Goal: Task Accomplishment & Management: Use online tool/utility

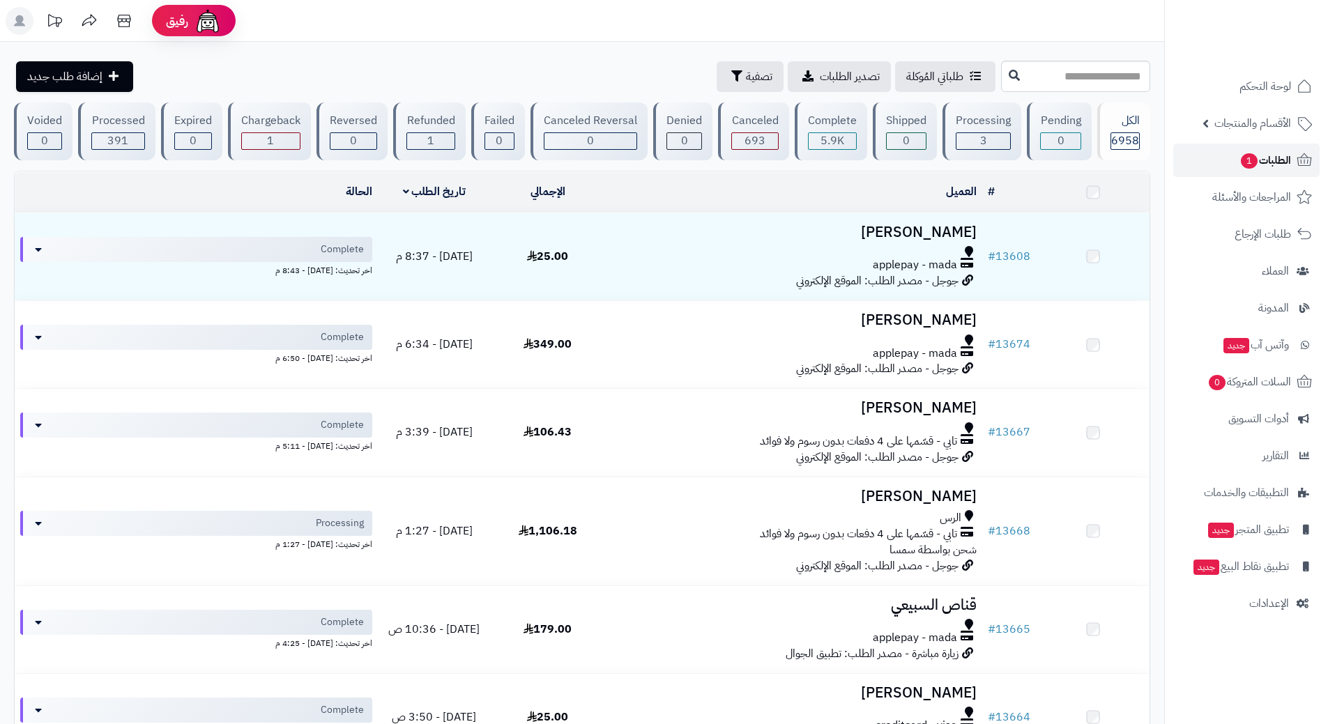
scroll to position [634, 0]
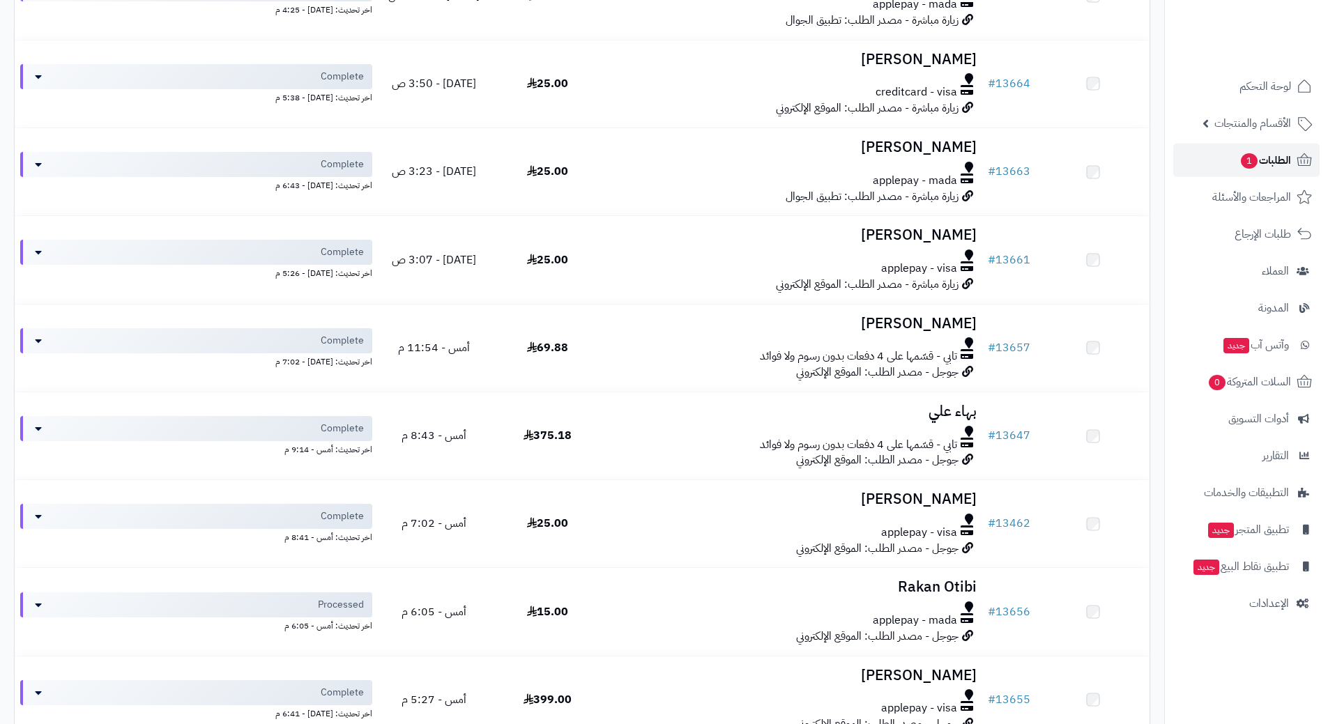
click at [1180, 156] on link "الطلبات 1" at bounding box center [1246, 160] width 146 height 33
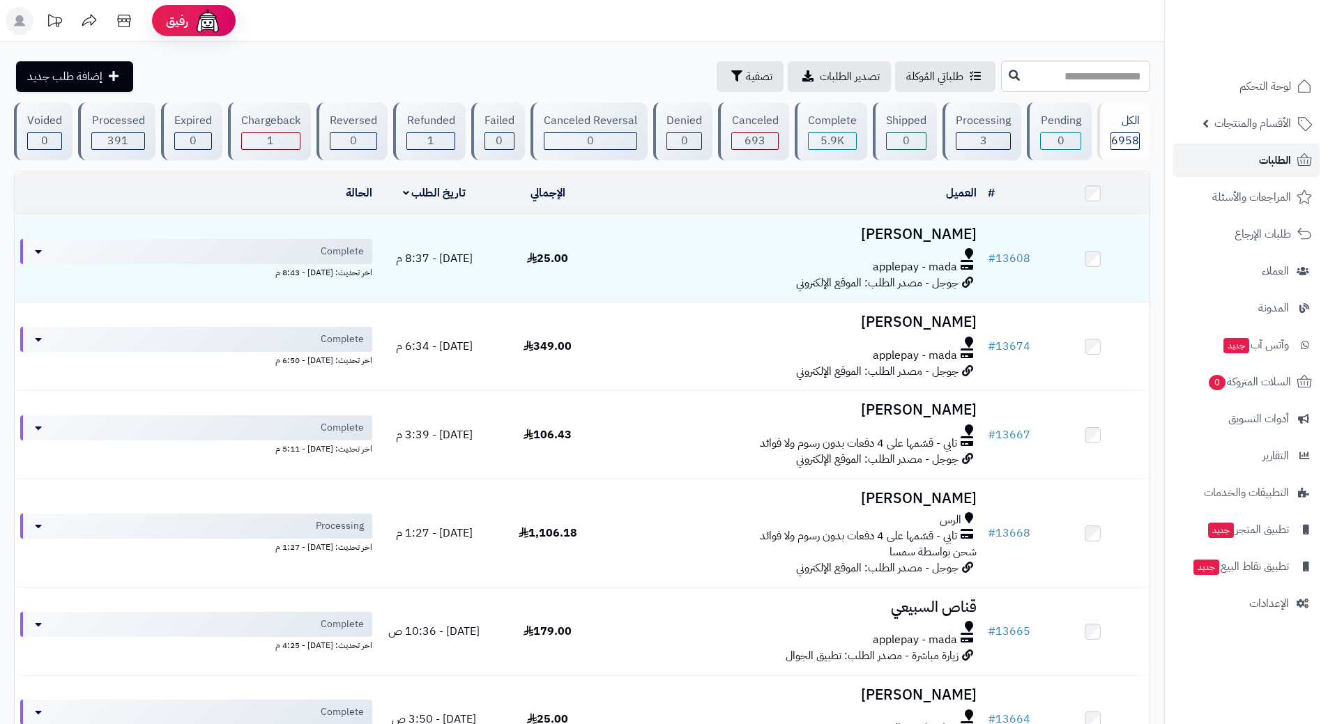
click at [1204, 157] on link "الطلبات" at bounding box center [1246, 160] width 146 height 33
click at [1237, 163] on link "الطلبات" at bounding box center [1246, 160] width 146 height 33
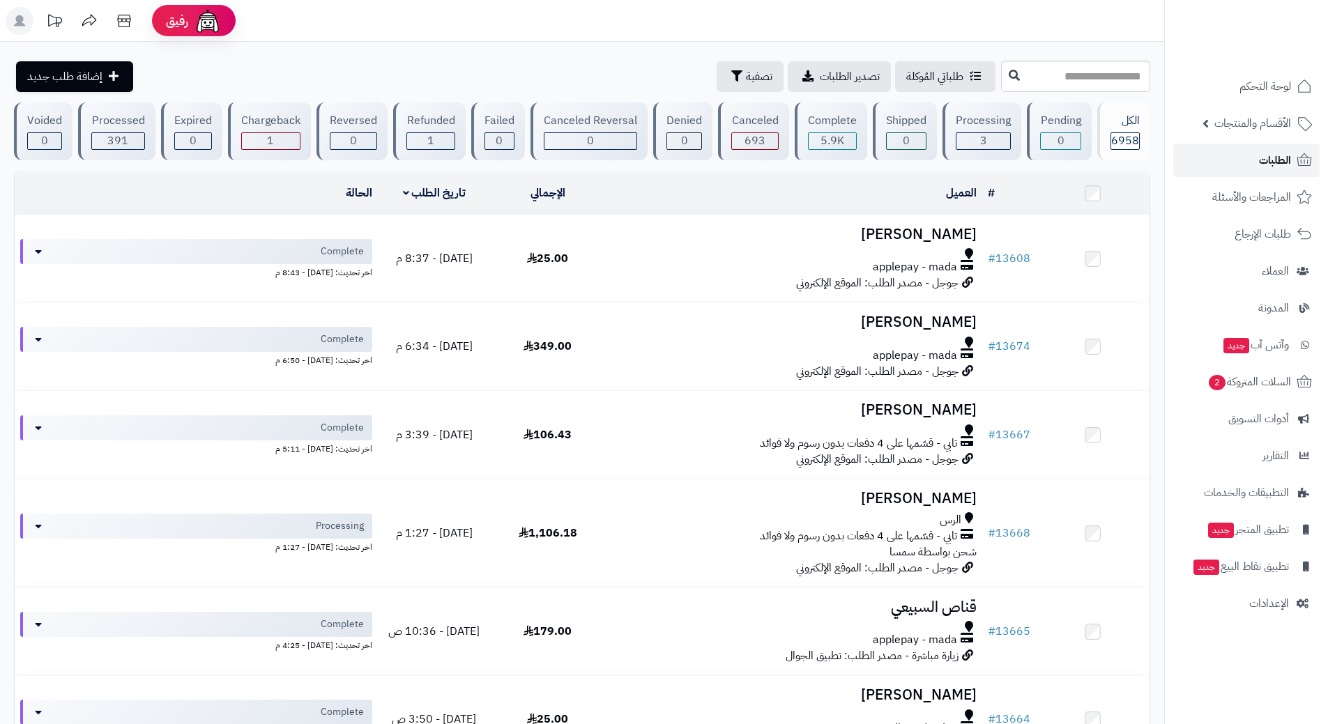
drag, startPoint x: 1242, startPoint y: 150, endPoint x: 1247, endPoint y: 169, distance: 19.6
click at [1242, 149] on link "الطلبات" at bounding box center [1246, 160] width 146 height 33
click at [1208, 380] on span "2" at bounding box center [1216, 382] width 17 height 16
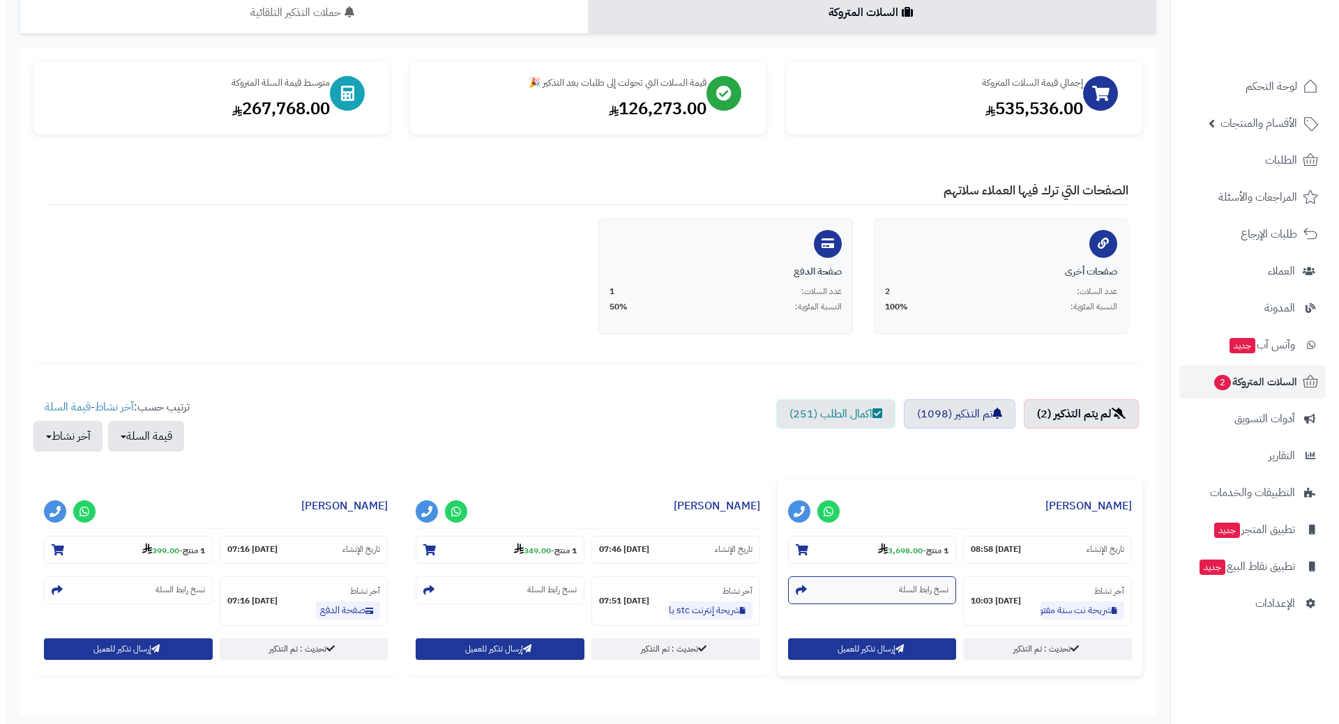
scroll to position [211, 0]
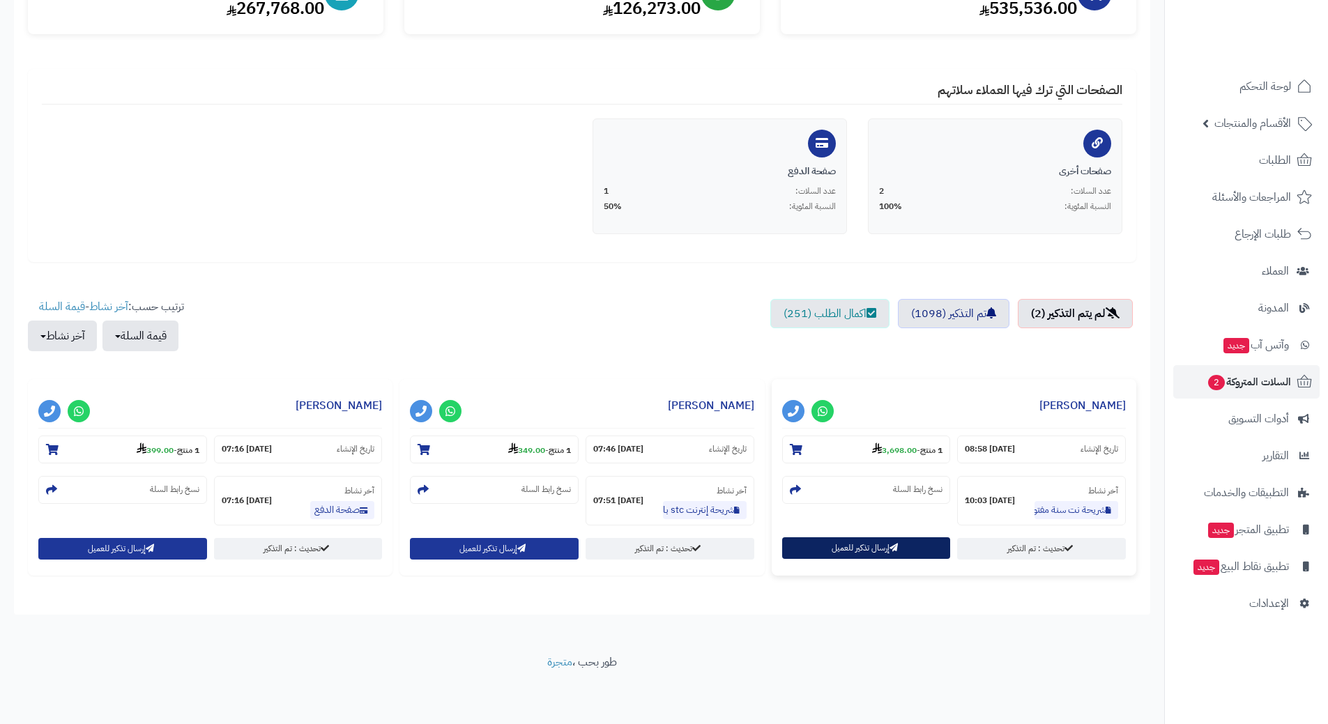
click at [810, 542] on button "إرسال تذكير للعميل" at bounding box center [866, 549] width 169 height 22
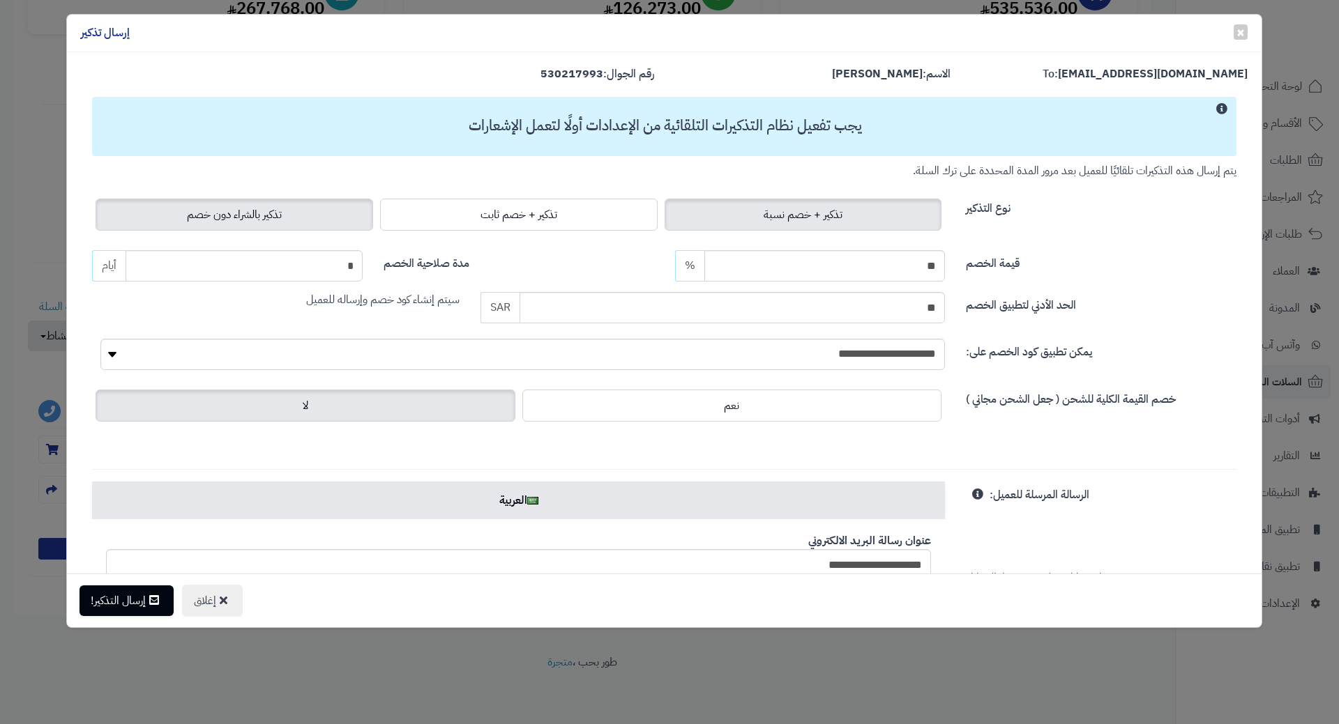
click at [227, 217] on span "تذكير بالشراء دون خصم" at bounding box center [234, 214] width 95 height 17
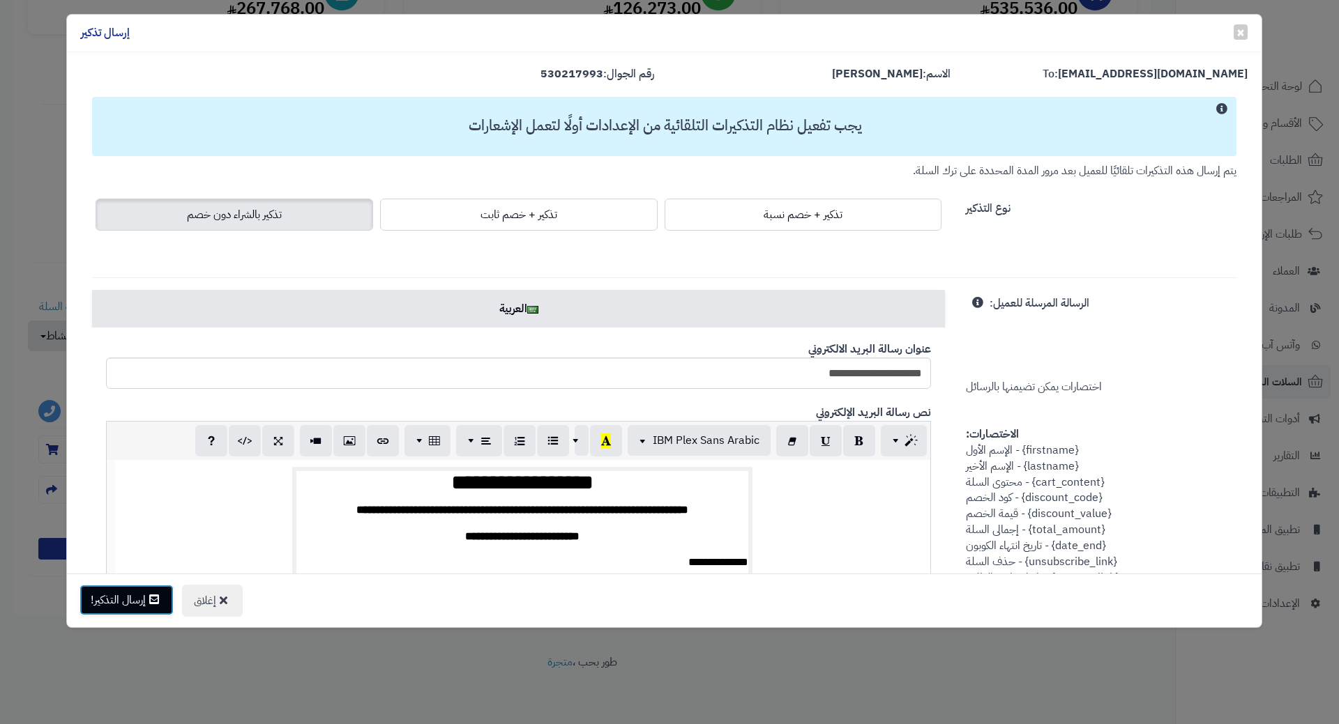
click at [105, 600] on button "إرسال التذكير!" at bounding box center [126, 600] width 94 height 31
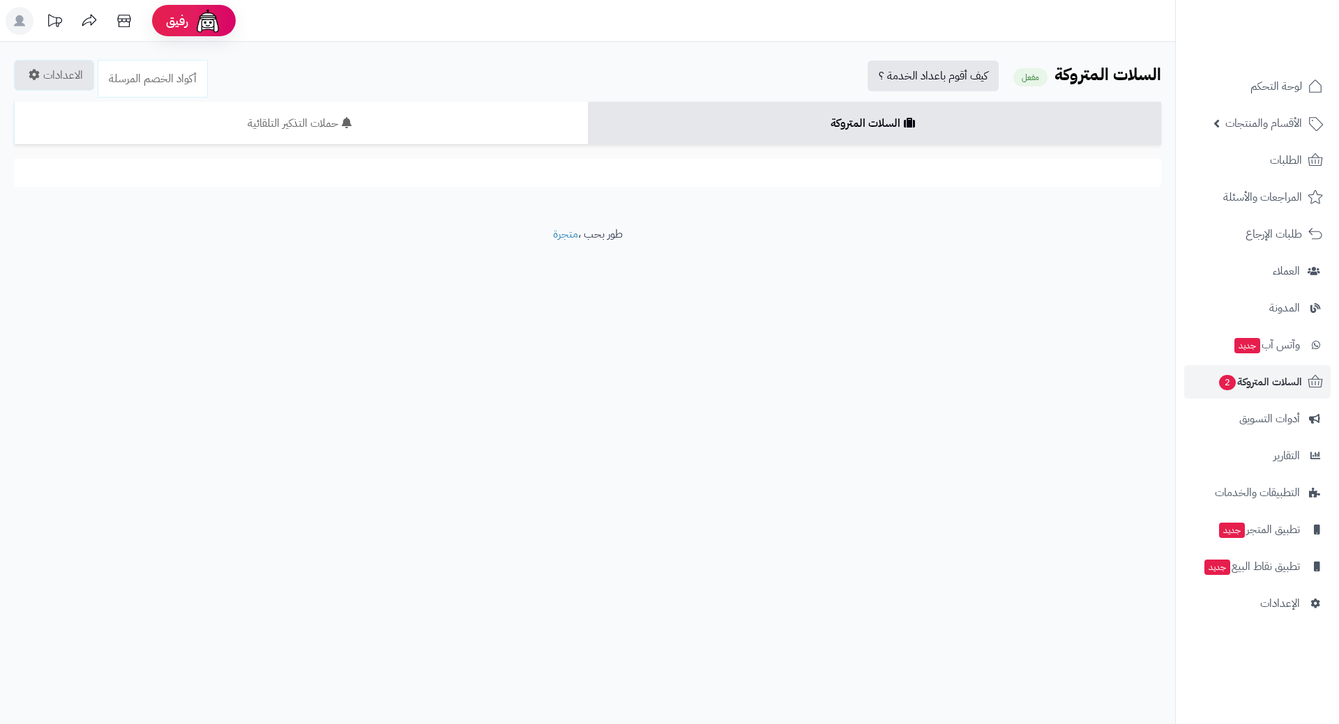
scroll to position [211, 0]
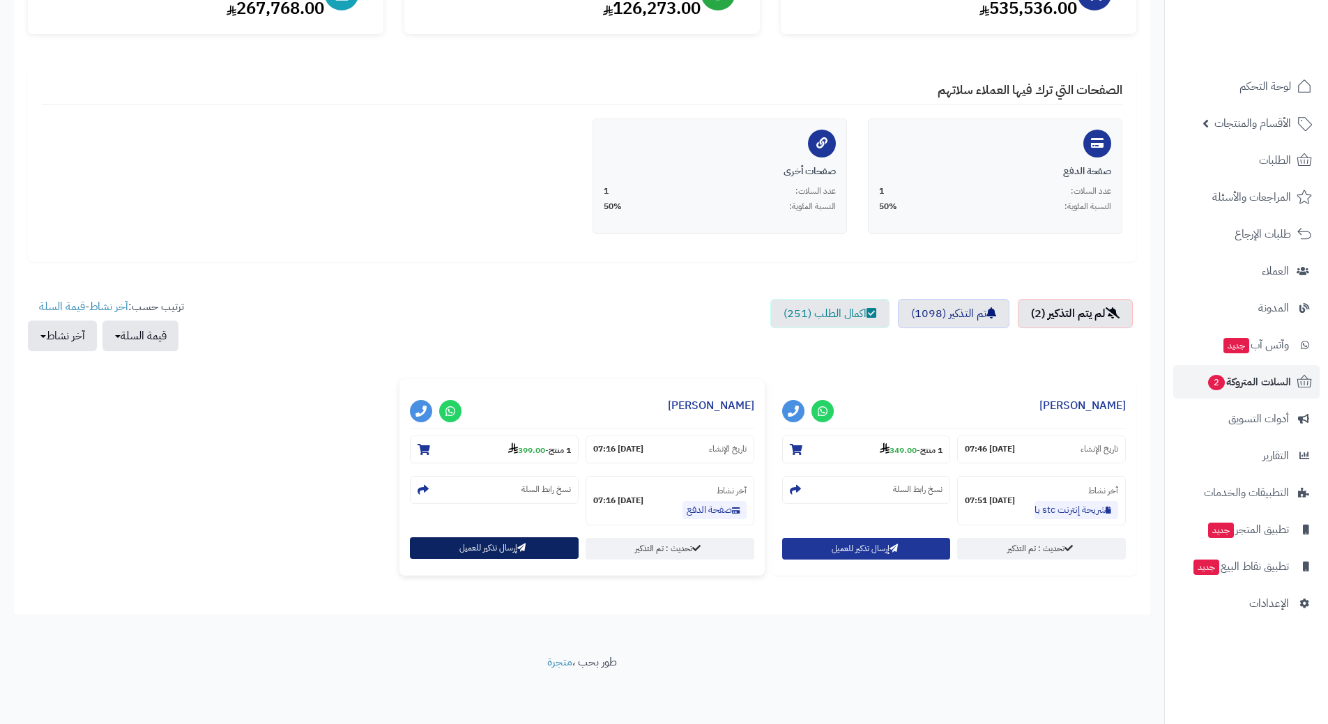
click at [457, 550] on button "إرسال تذكير للعميل" at bounding box center [494, 549] width 169 height 22
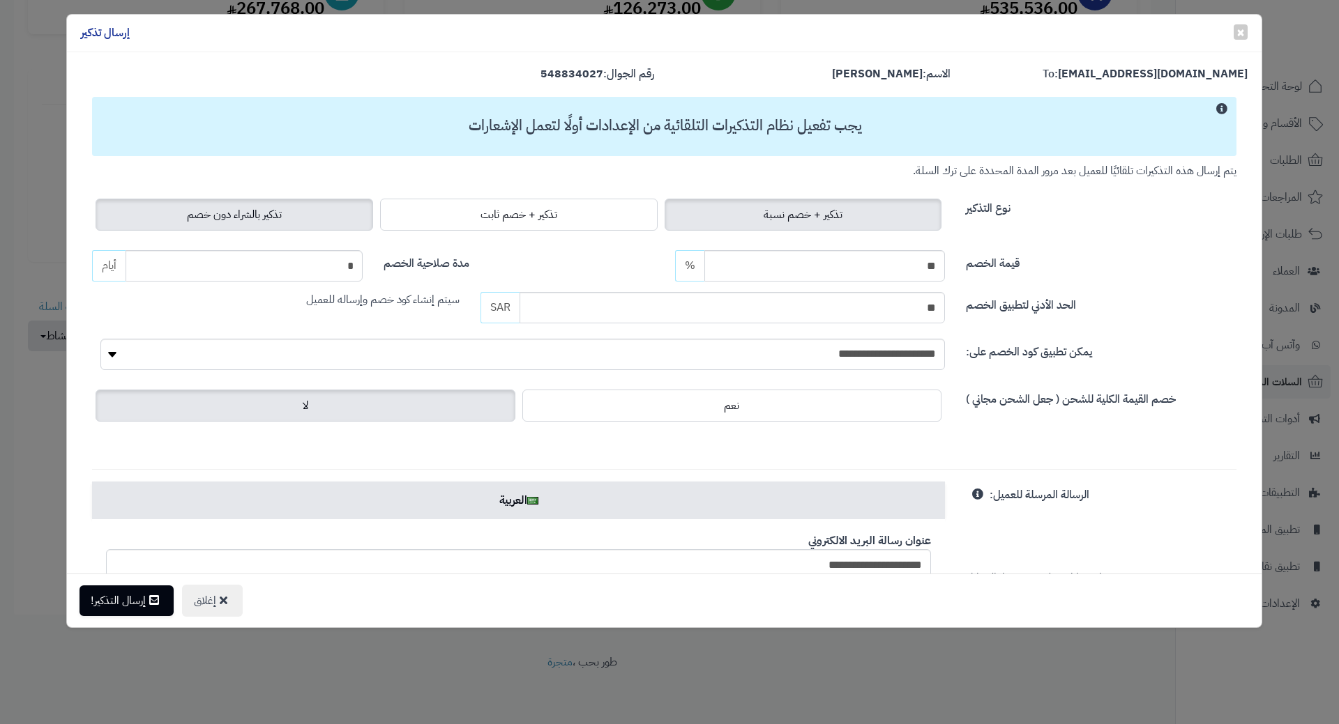
drag, startPoint x: 236, startPoint y: 211, endPoint x: 209, endPoint y: 245, distance: 43.2
click at [236, 211] on span "تذكير بالشراء دون خصم" at bounding box center [234, 214] width 95 height 17
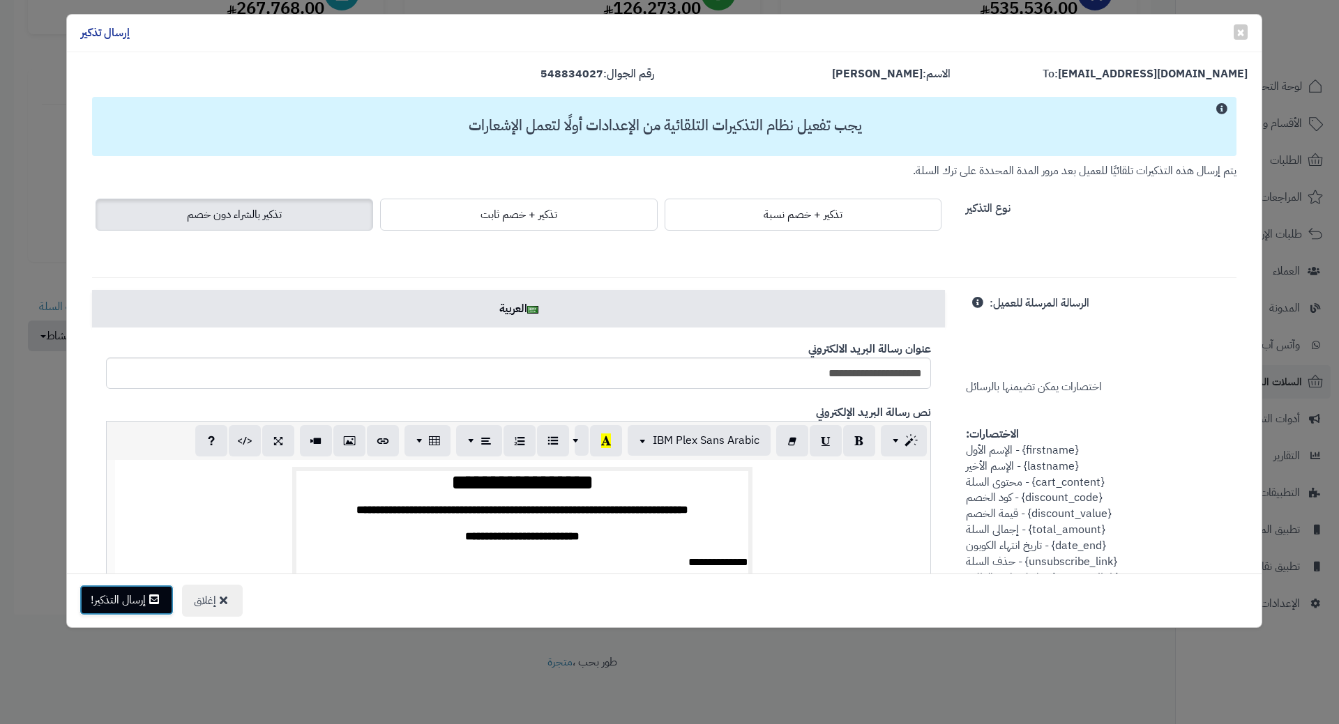
click at [144, 595] on button "إرسال التذكير!" at bounding box center [126, 600] width 94 height 31
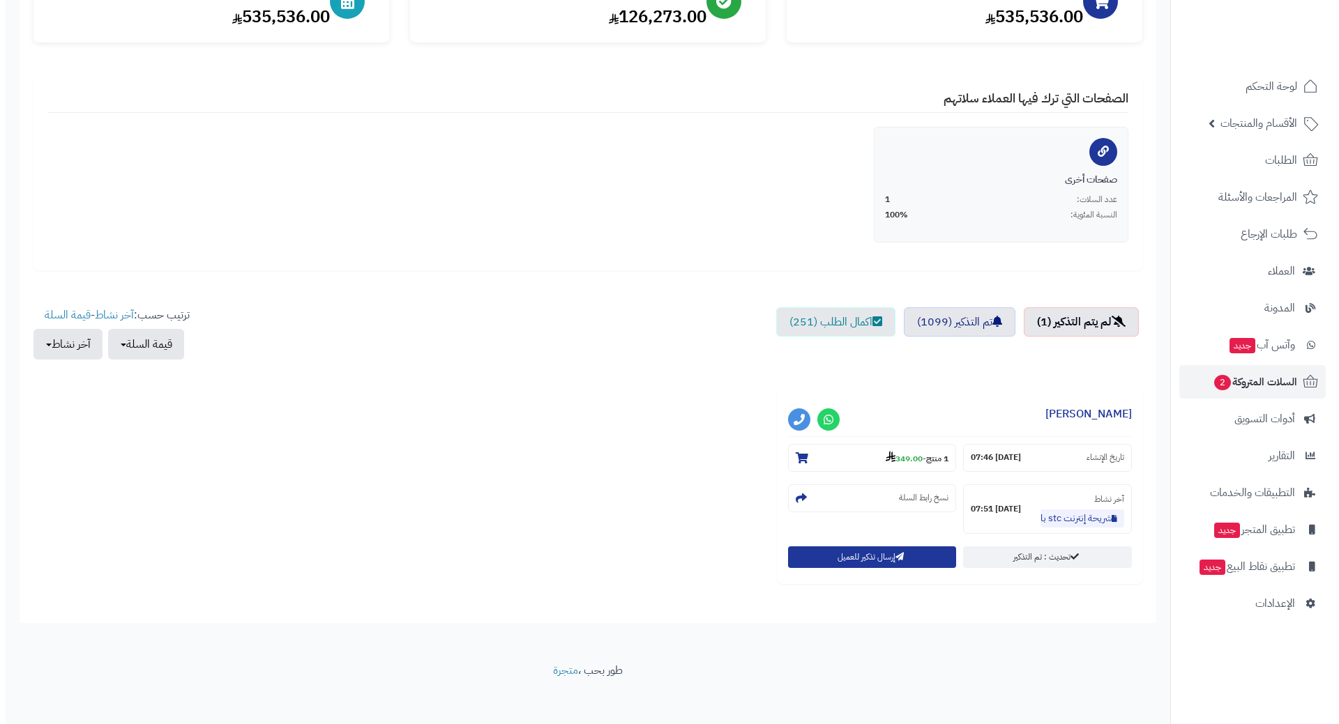
scroll to position [211, 0]
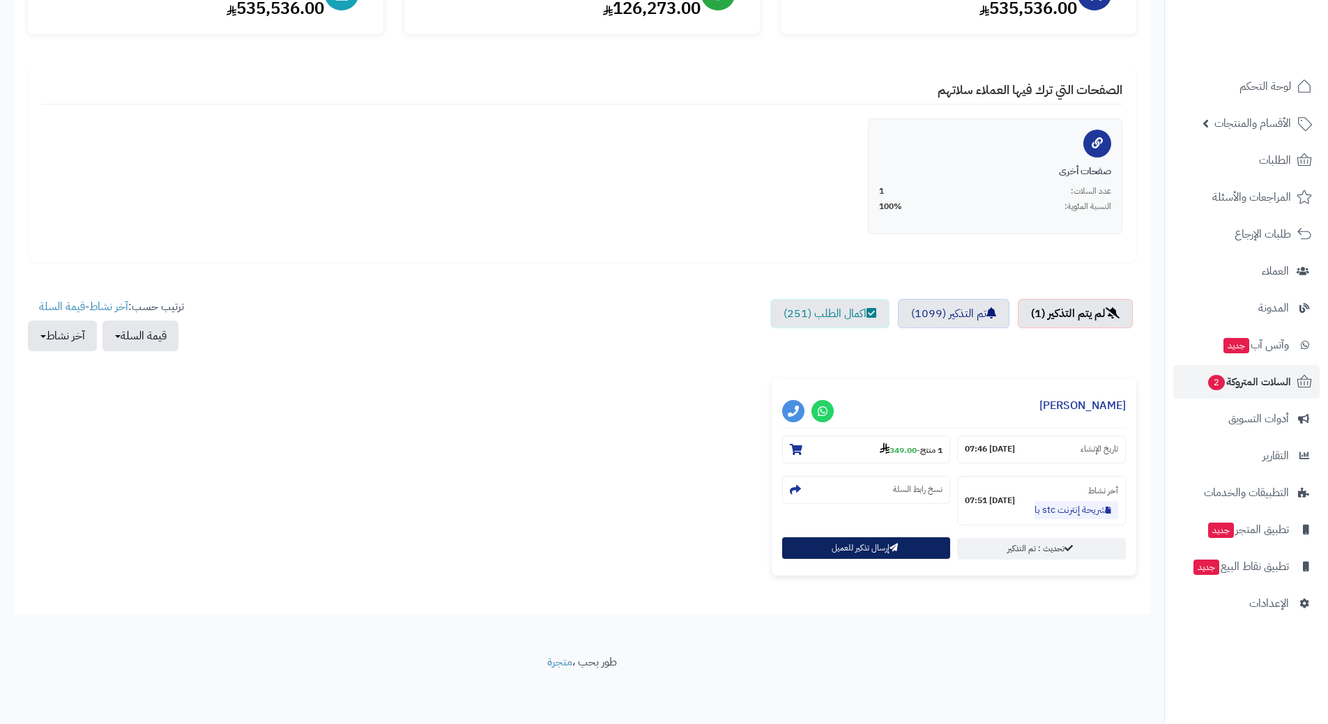
click at [831, 540] on button "إرسال تذكير للعميل" at bounding box center [866, 549] width 169 height 22
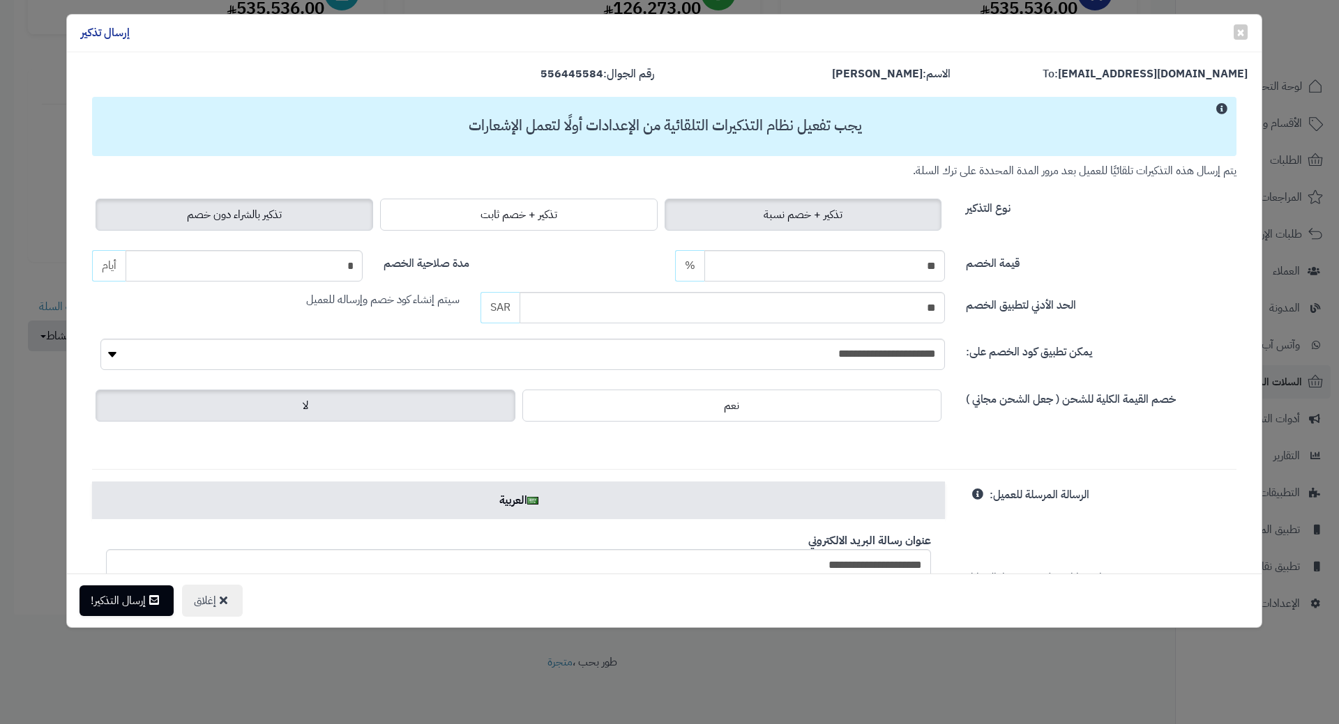
click at [261, 200] on label "تذكير بالشراء دون خصم" at bounding box center [234, 215] width 277 height 32
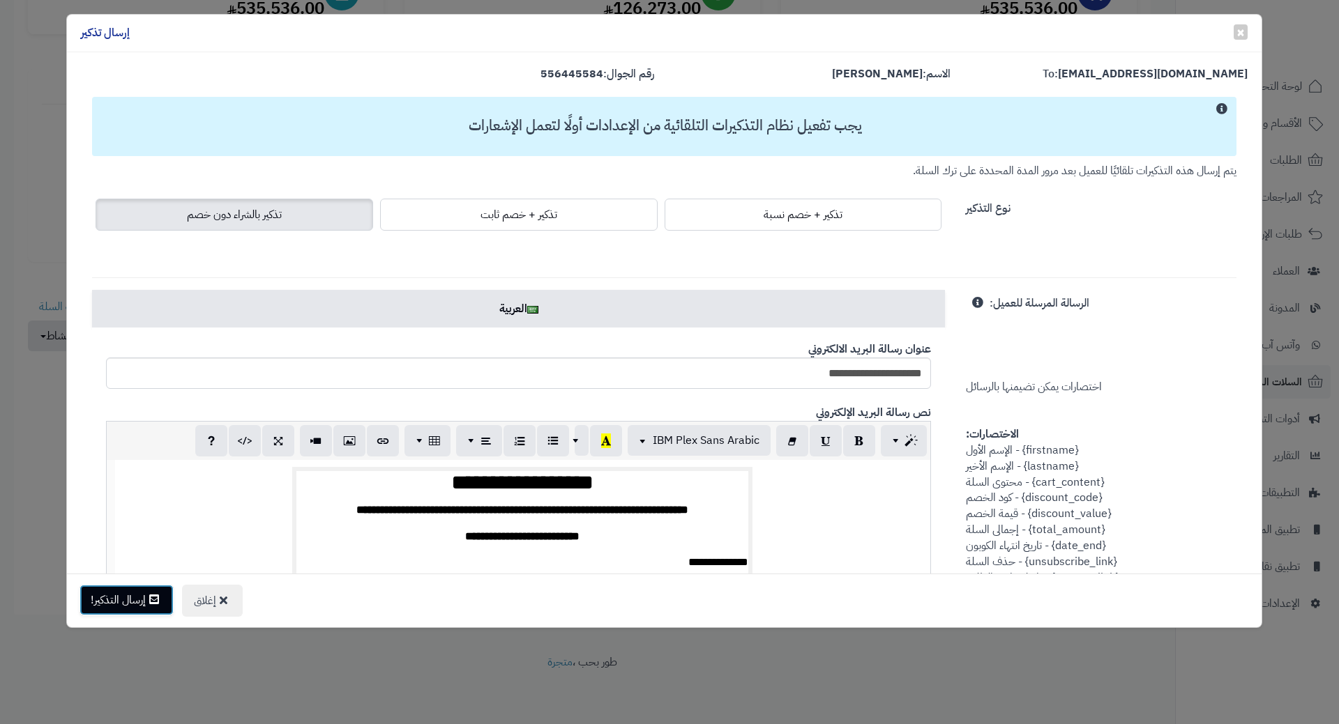
click at [115, 591] on button "إرسال التذكير!" at bounding box center [126, 600] width 94 height 31
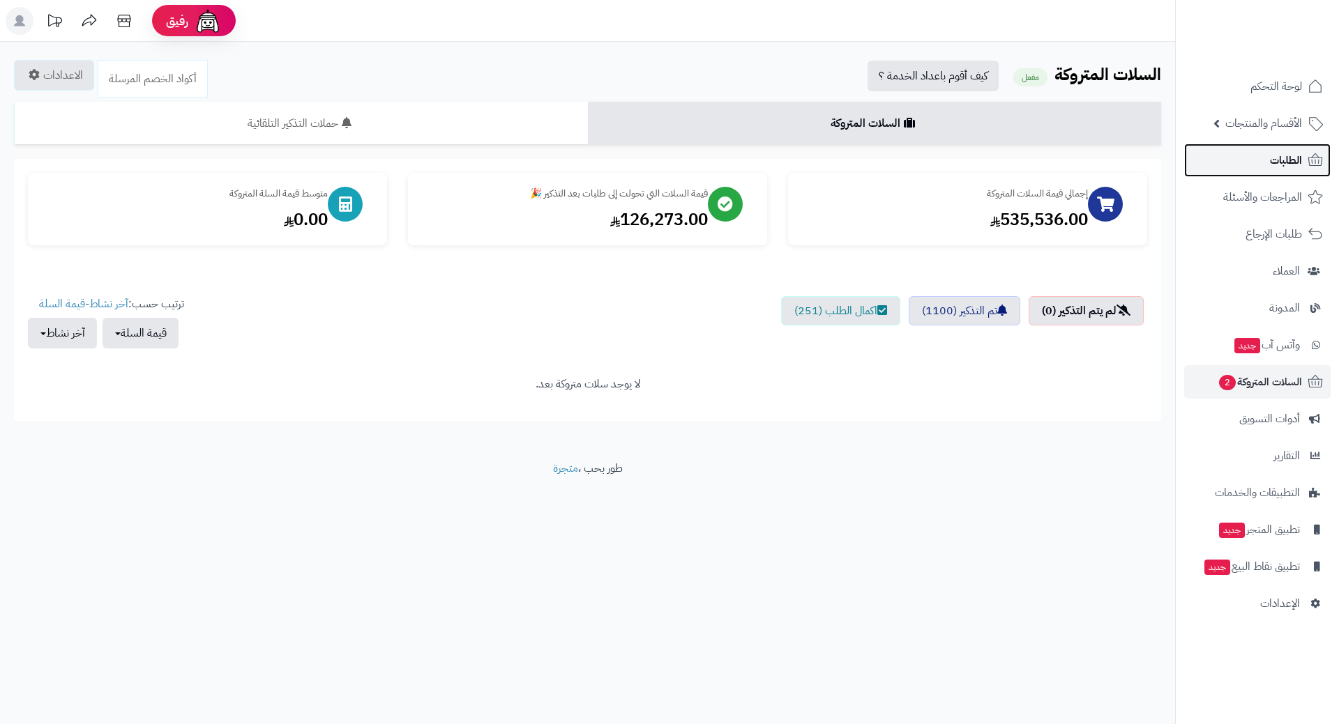
click at [1252, 146] on link "الطلبات" at bounding box center [1257, 160] width 146 height 33
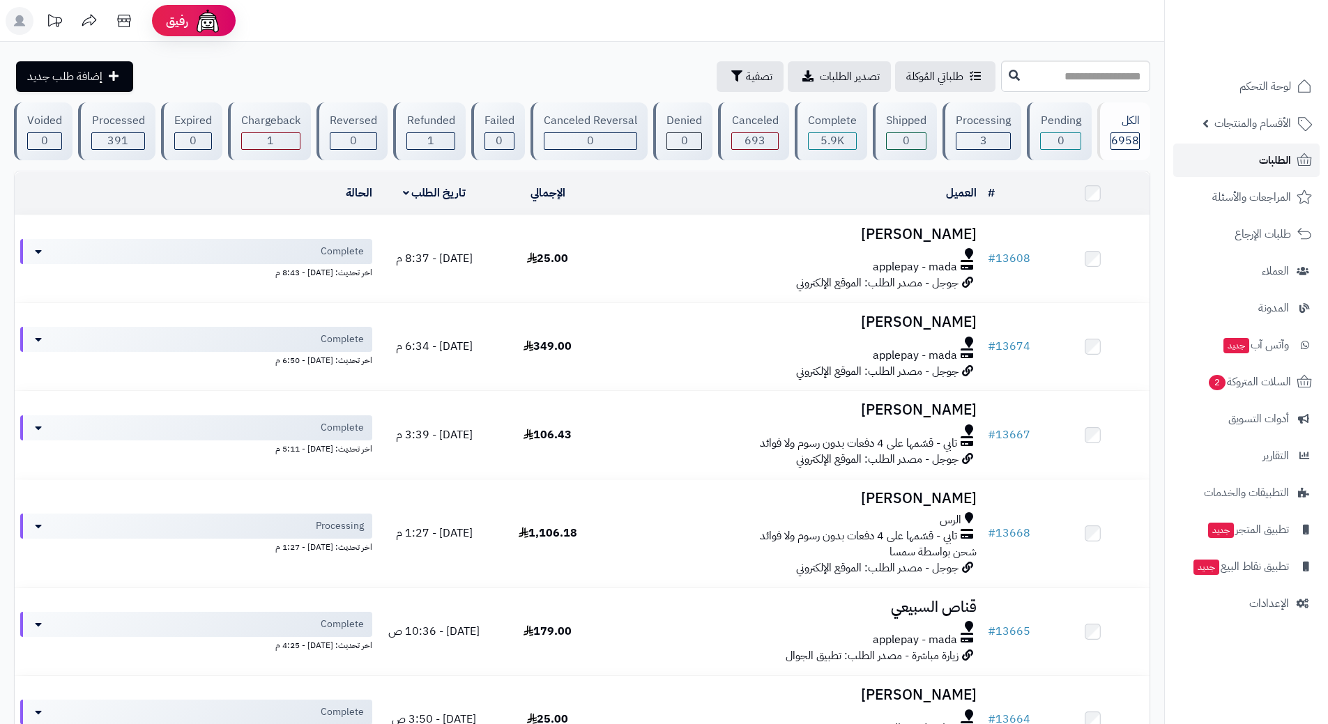
click at [1235, 156] on link "الطلبات" at bounding box center [1246, 160] width 146 height 33
click at [1200, 158] on link "الطلبات" at bounding box center [1246, 160] width 146 height 33
